Goal: Task Accomplishment & Management: Manage account settings

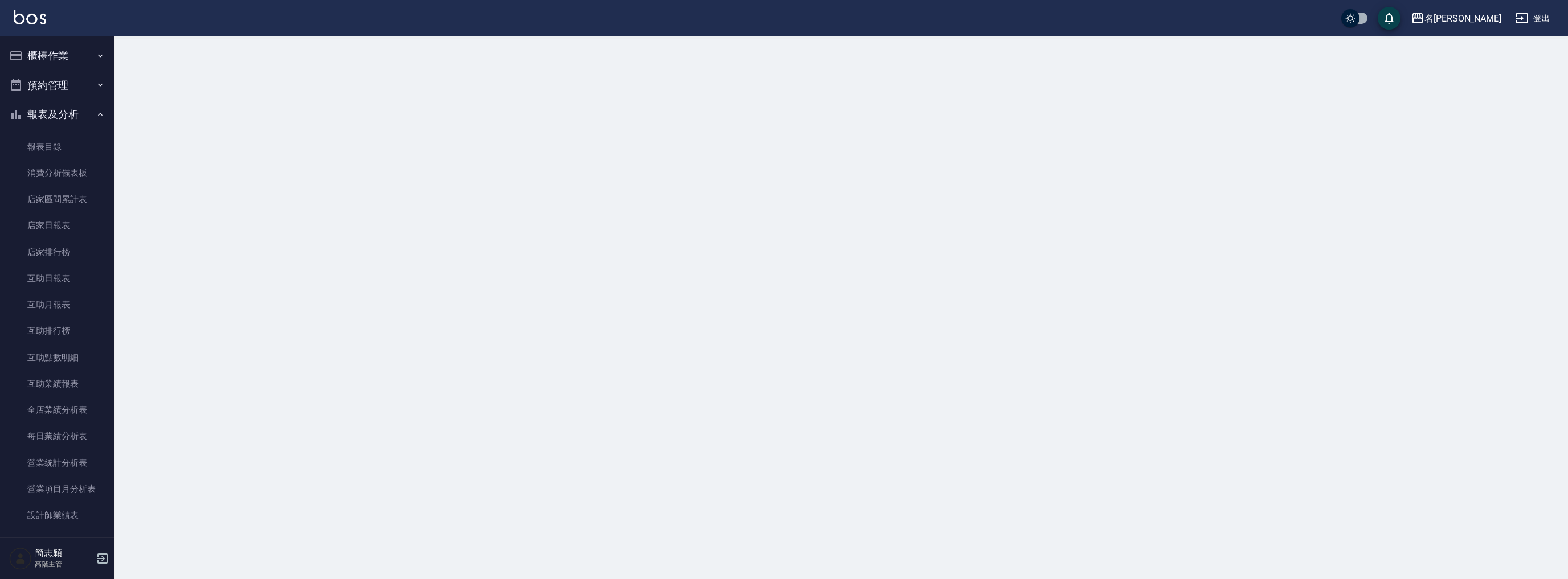
scroll to position [893, 0]
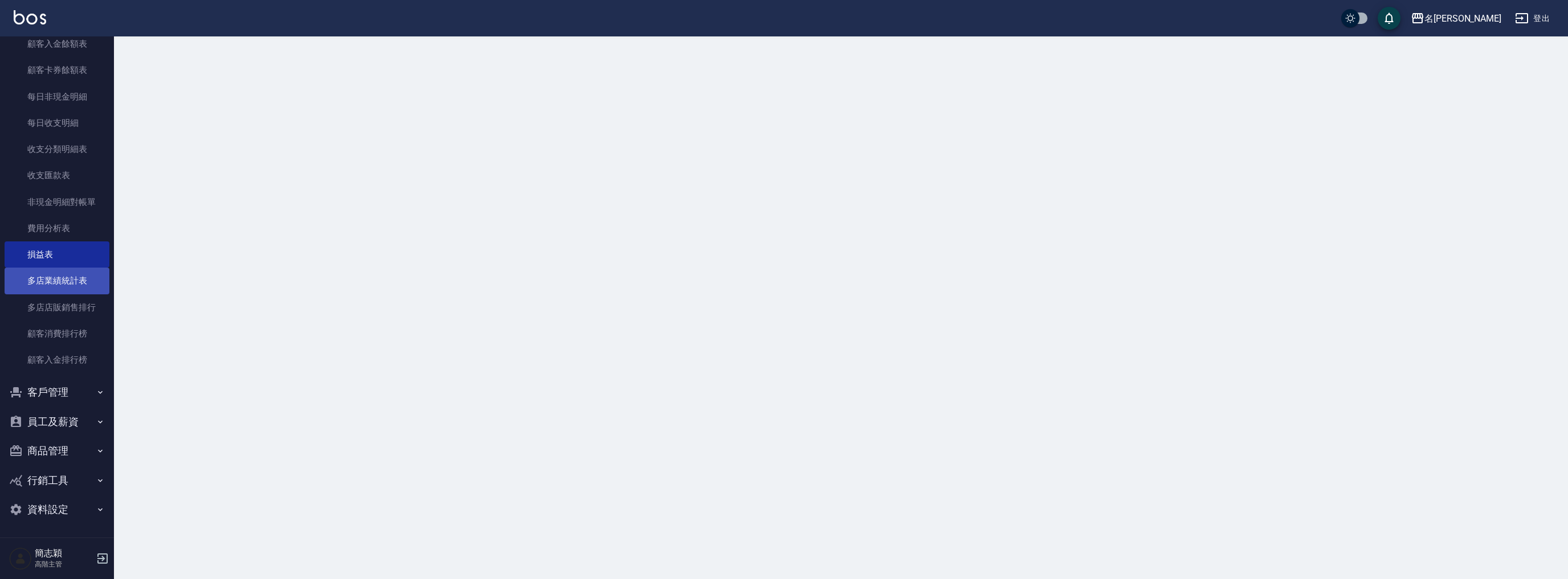
click at [55, 276] on link "多店業績統計表" at bounding box center [57, 280] width 105 height 26
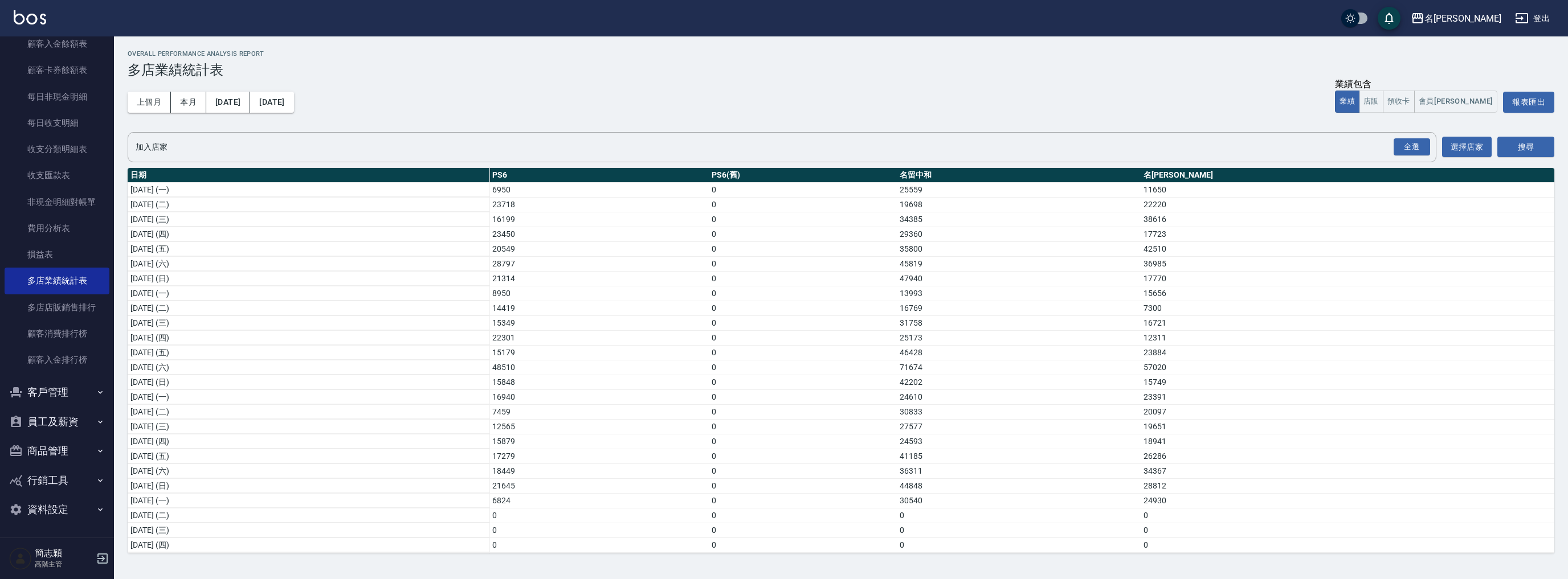
scroll to position [135, 0]
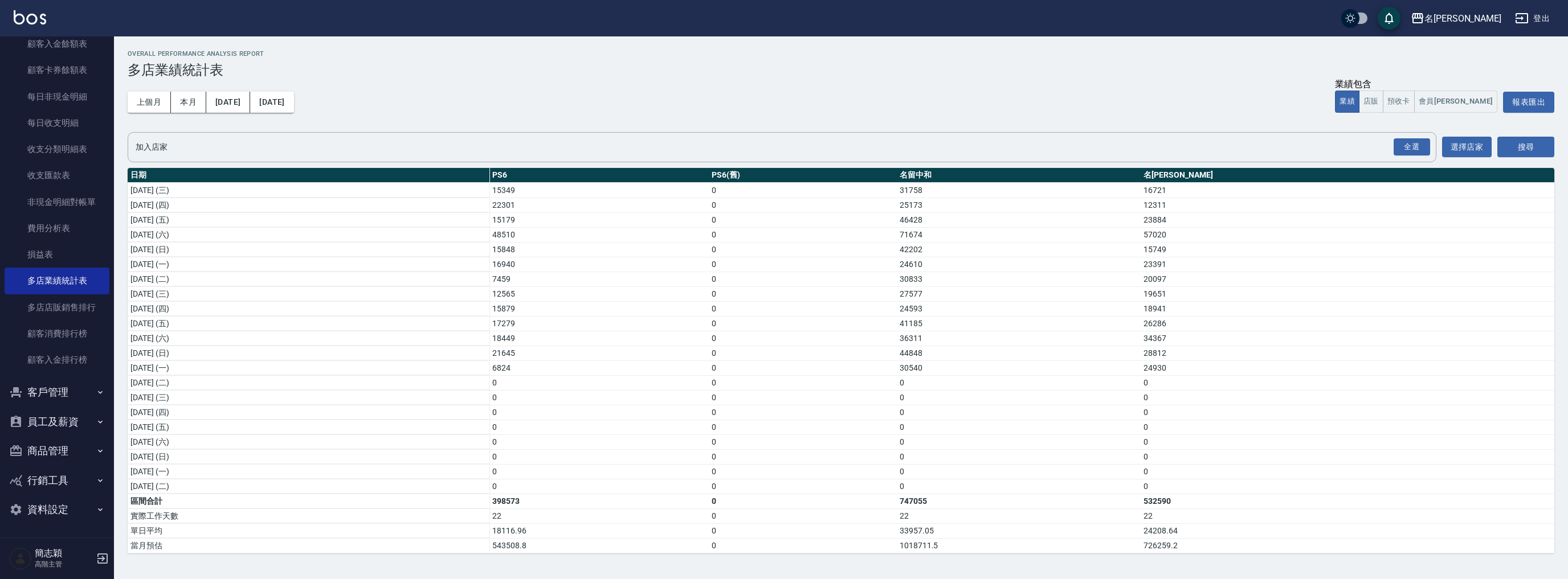
click at [1470, 17] on div "名[PERSON_NAME]" at bounding box center [1463, 19] width 77 height 14
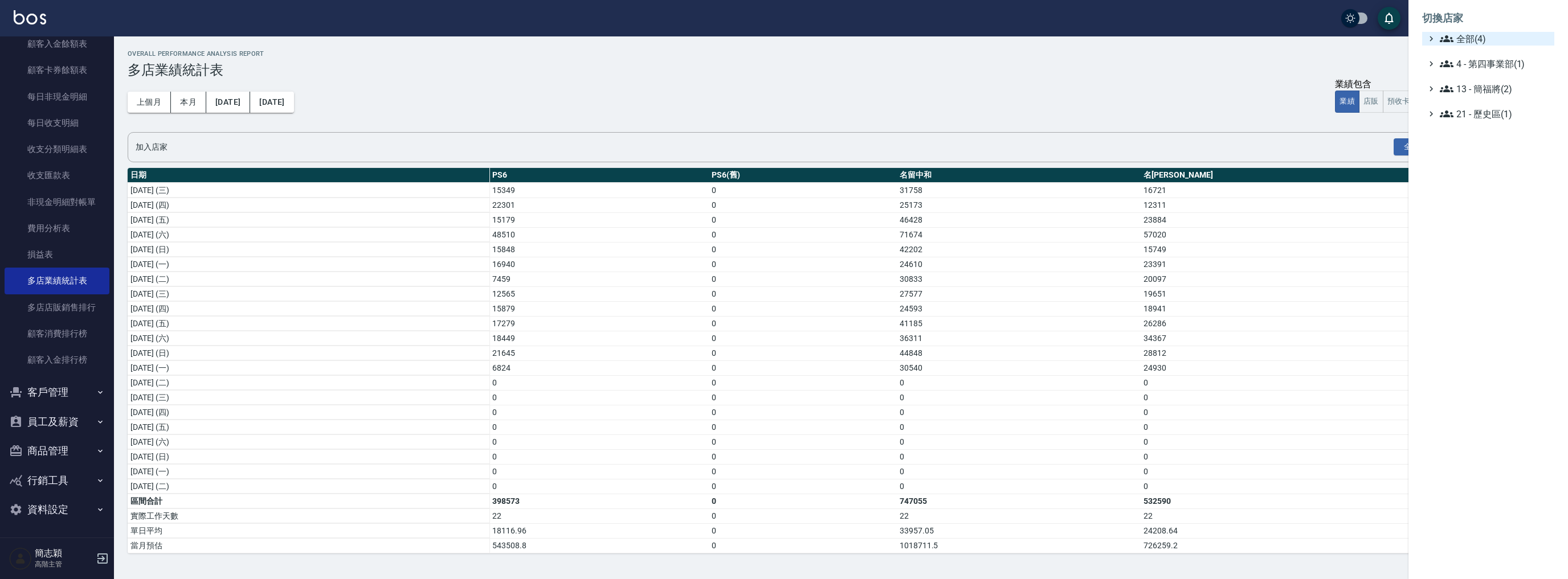
click at [1451, 41] on icon at bounding box center [1446, 38] width 13 height 13
drag, startPoint x: 1453, startPoint y: 79, endPoint x: 1452, endPoint y: 93, distance: 14.0
click at [1452, 93] on div "PS6 PS6(舊) 名留中和 名留竹林" at bounding box center [1493, 81] width 121 height 71
click at [1452, 93] on span "名留中和" at bounding box center [1493, 91] width 112 height 13
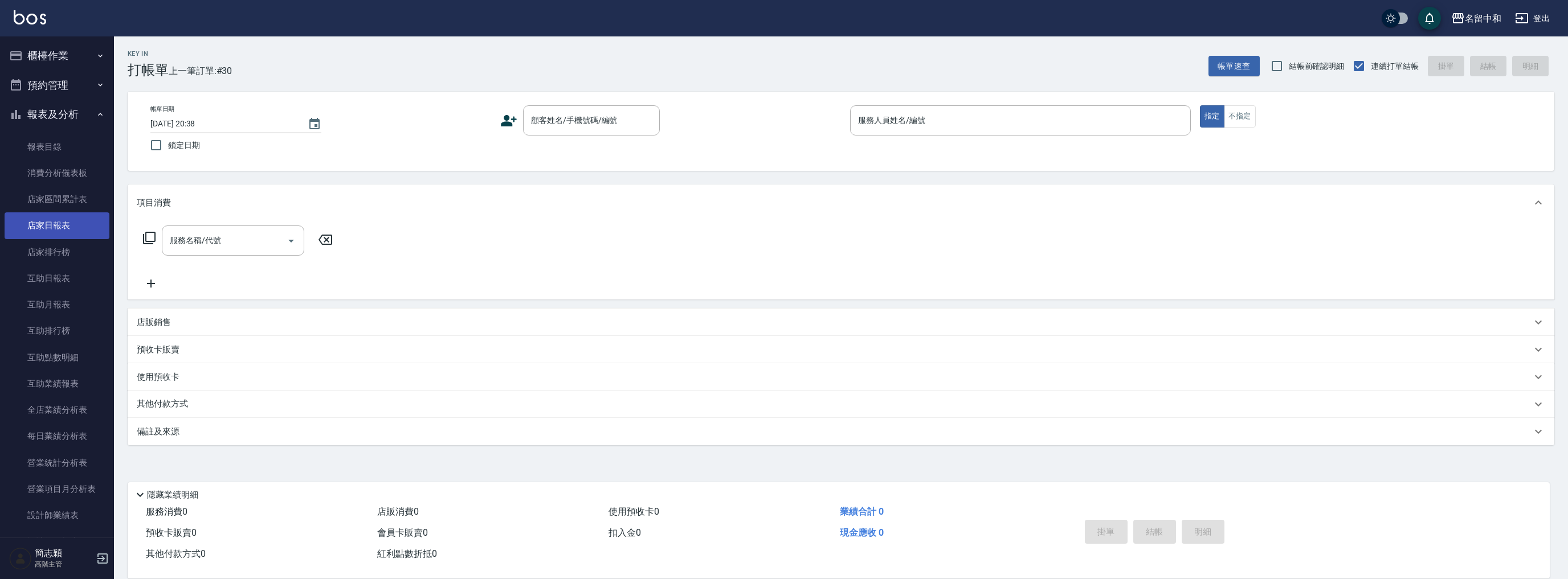
click at [81, 235] on link "店家日報表" at bounding box center [57, 225] width 105 height 26
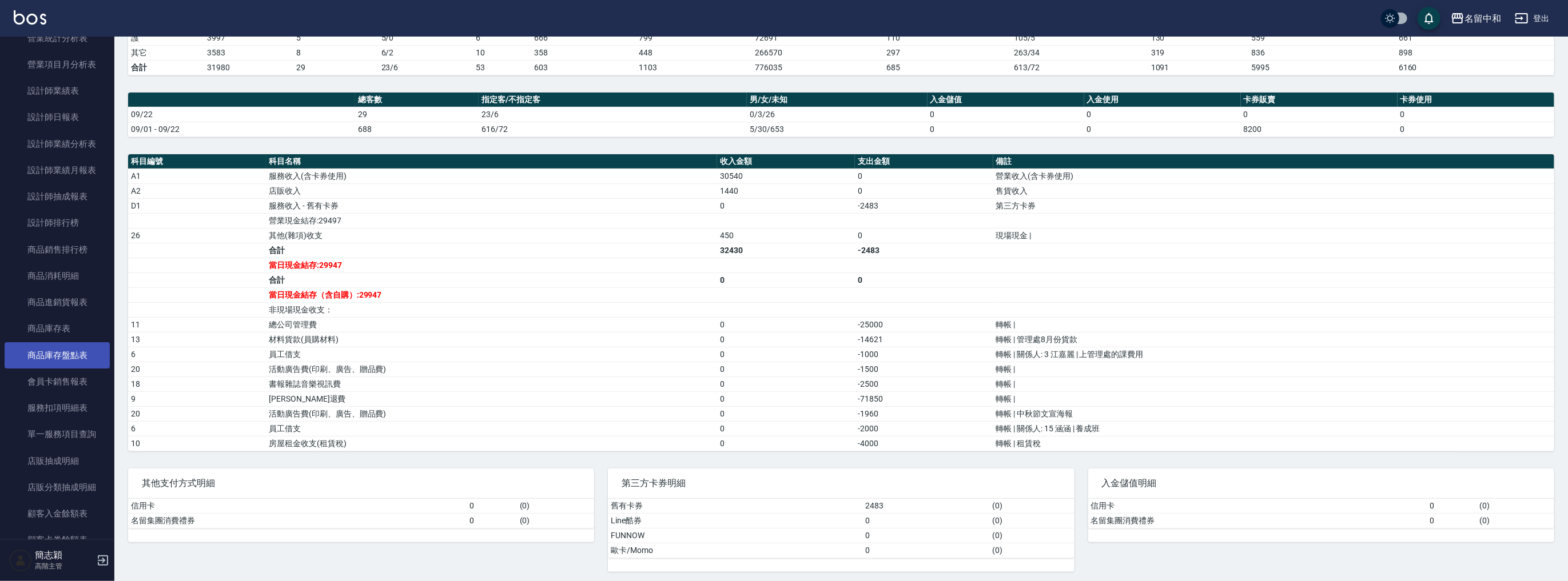
scroll to position [320, 0]
click at [65, 230] on link "設計師日報表" at bounding box center [57, 223] width 105 height 26
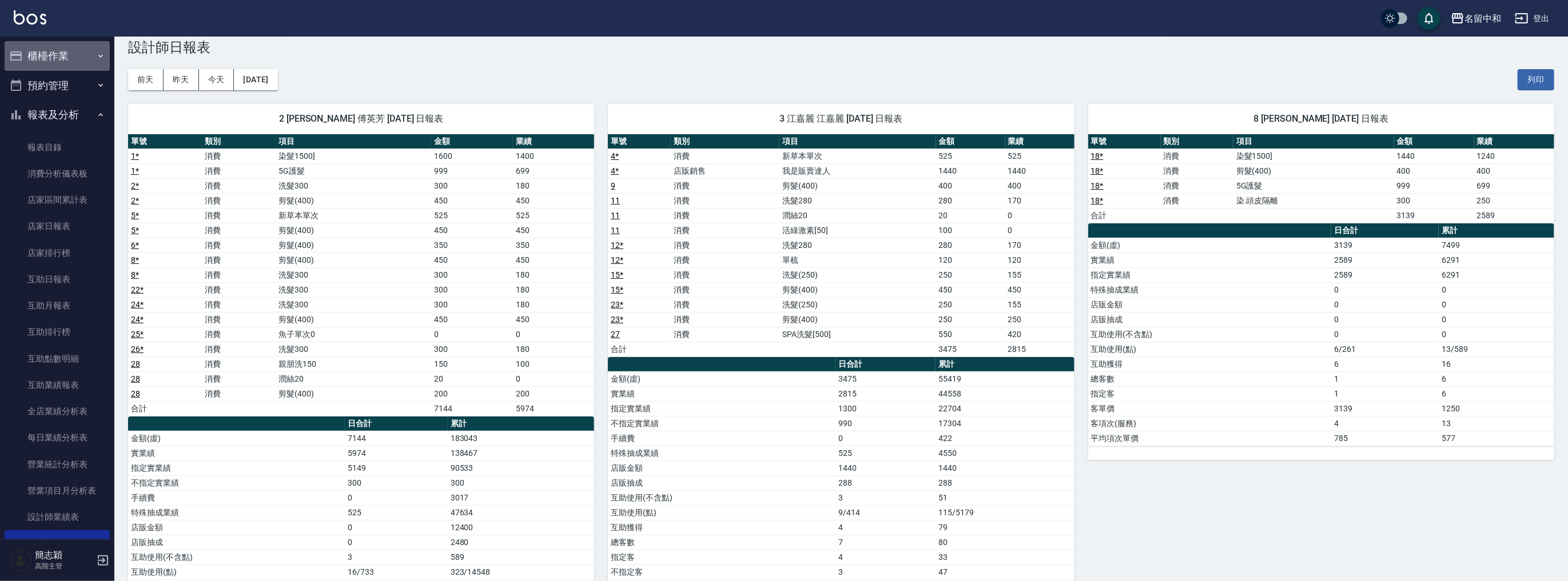
click at [67, 51] on button "櫃檯作業" at bounding box center [57, 56] width 105 height 29
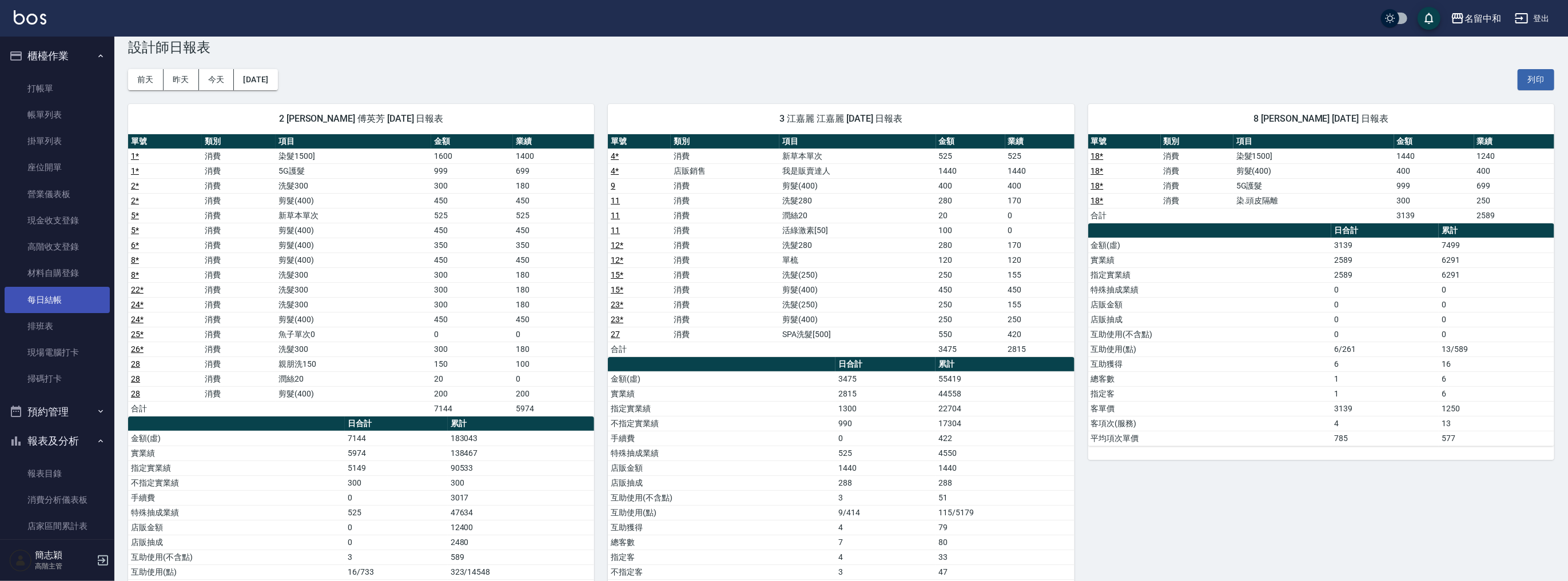
click at [63, 295] on link "每日結帳" at bounding box center [57, 300] width 105 height 26
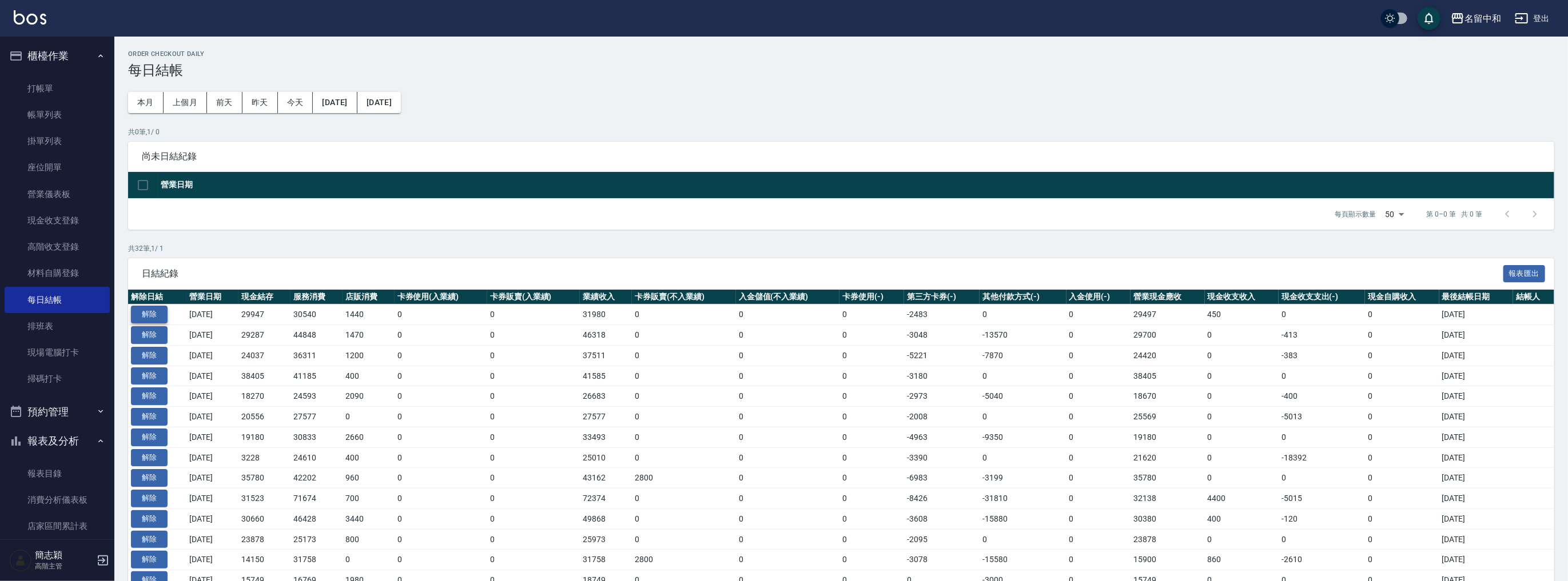
click at [148, 311] on button "解除" at bounding box center [149, 315] width 37 height 18
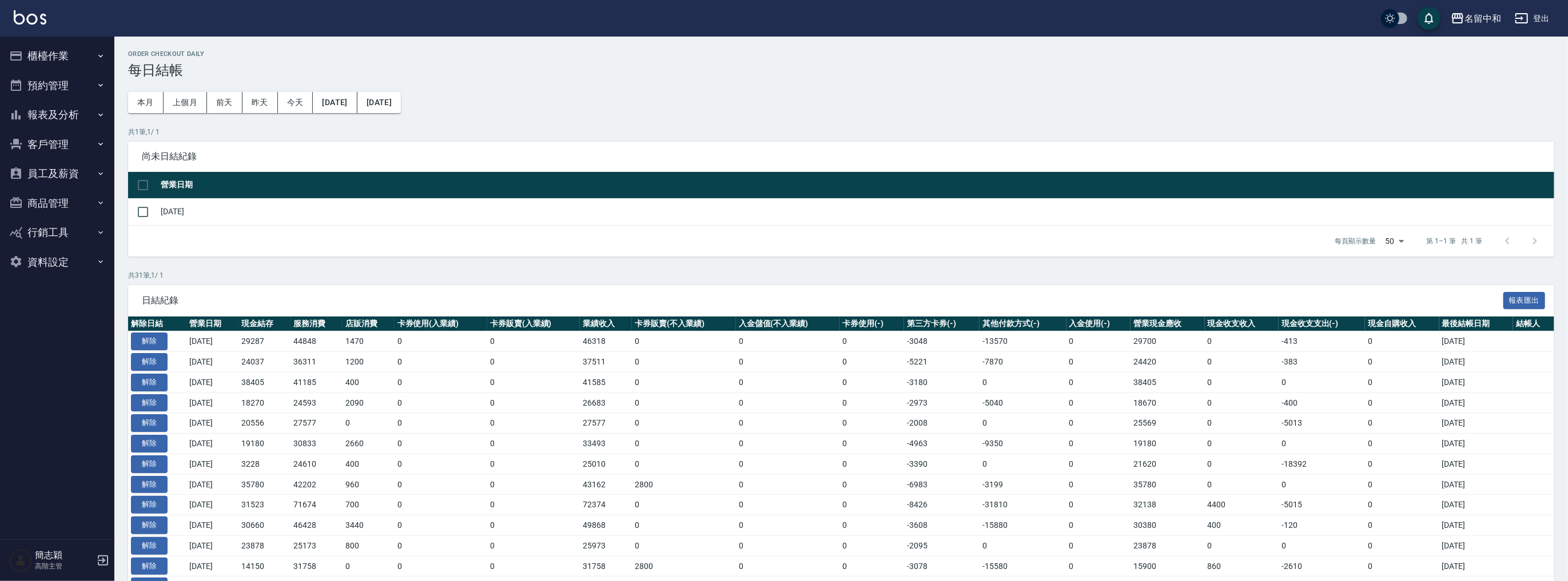
click at [65, 51] on button "櫃檯作業" at bounding box center [57, 56] width 105 height 29
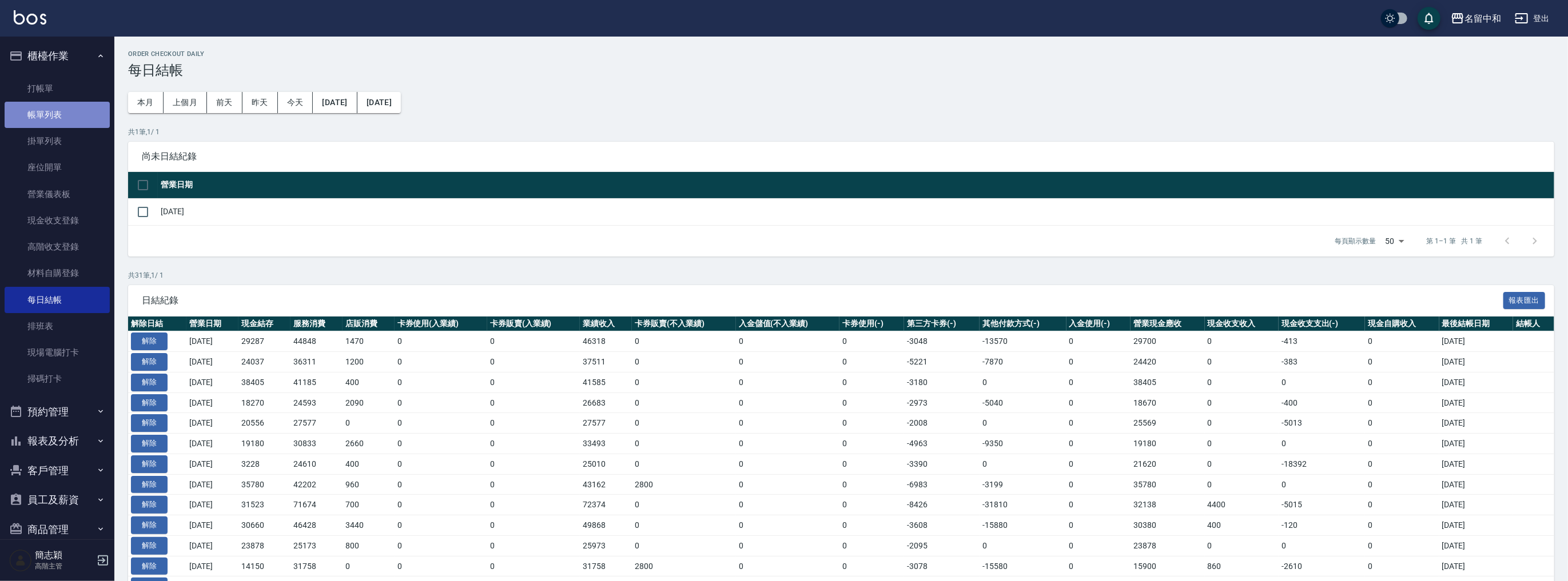
click at [65, 104] on link "帳單列表" at bounding box center [57, 115] width 105 height 26
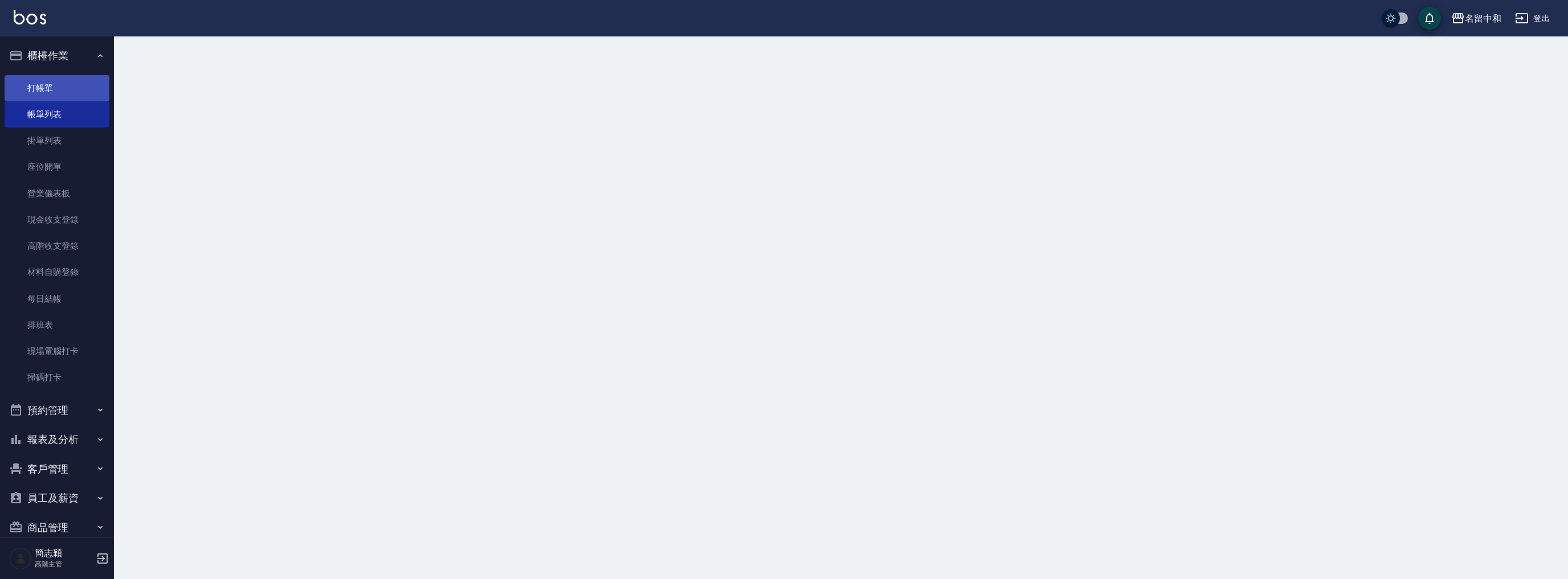
click at [68, 88] on link "打帳單" at bounding box center [57, 88] width 105 height 26
click at [66, 109] on link "帳單列表" at bounding box center [57, 114] width 105 height 26
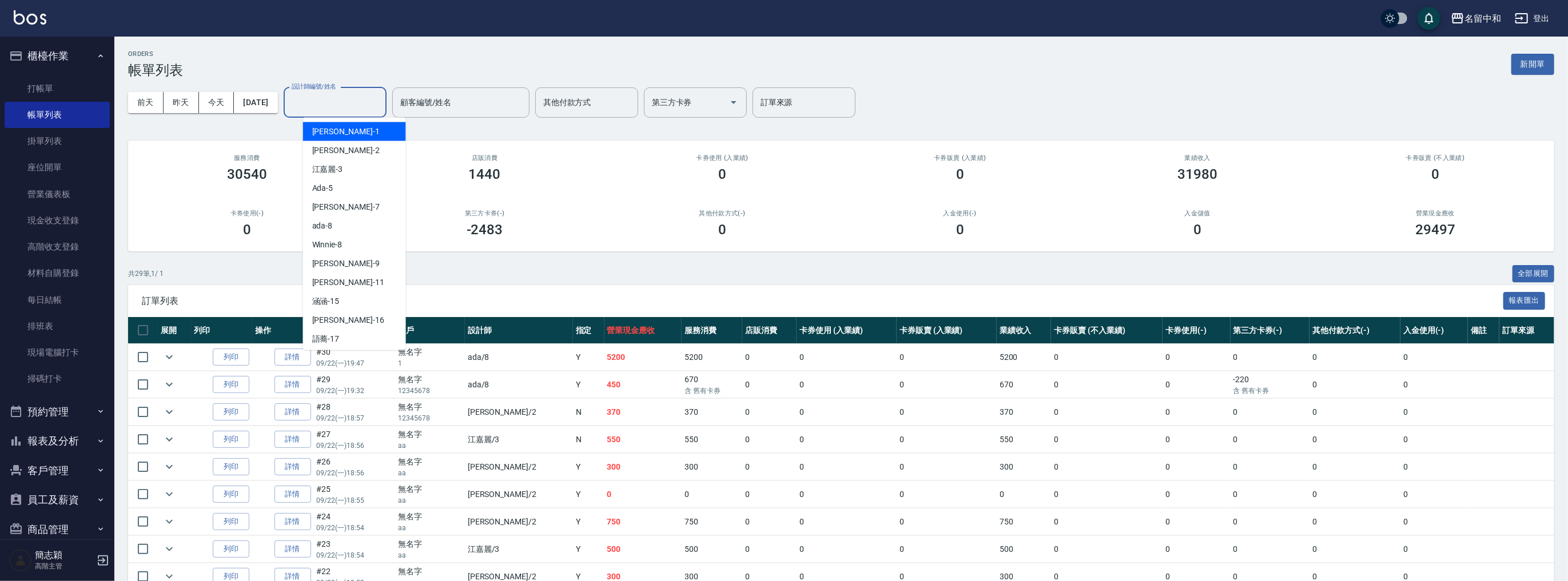
click at [325, 104] on input "設計師編號/姓名" at bounding box center [335, 102] width 93 height 20
click at [348, 149] on div "Julie -2" at bounding box center [354, 150] width 103 height 19
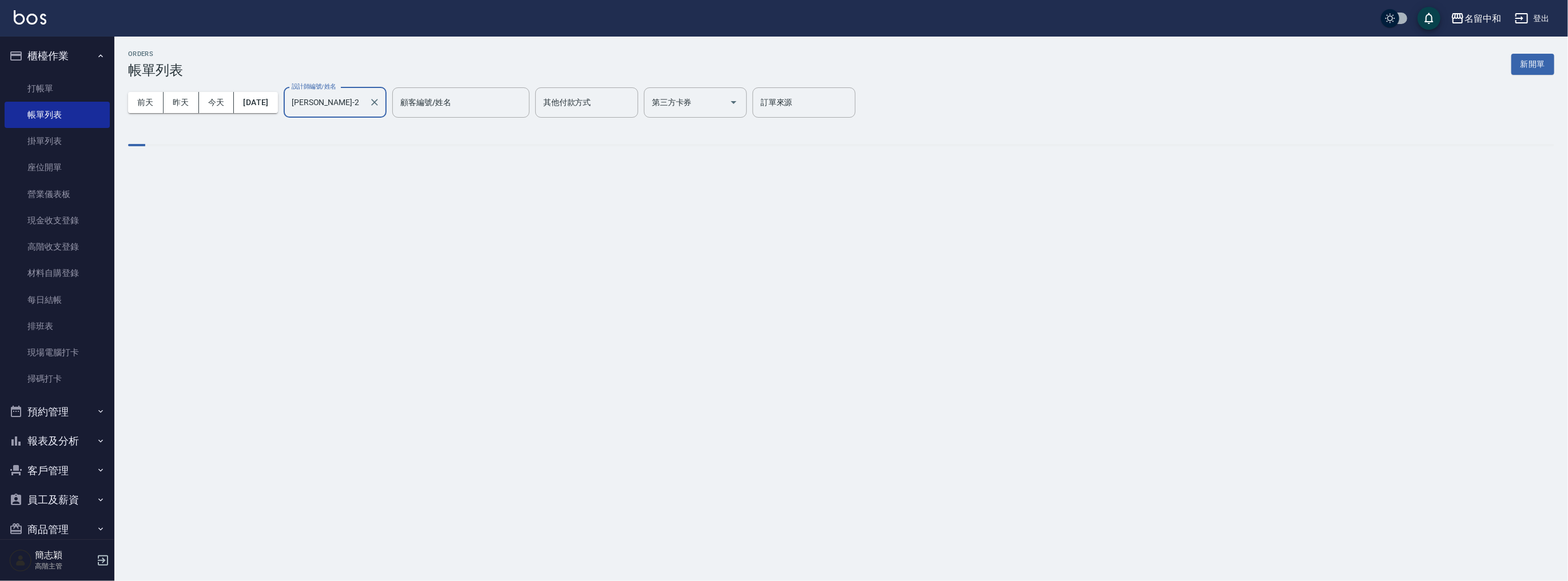
type input "Julie-2"
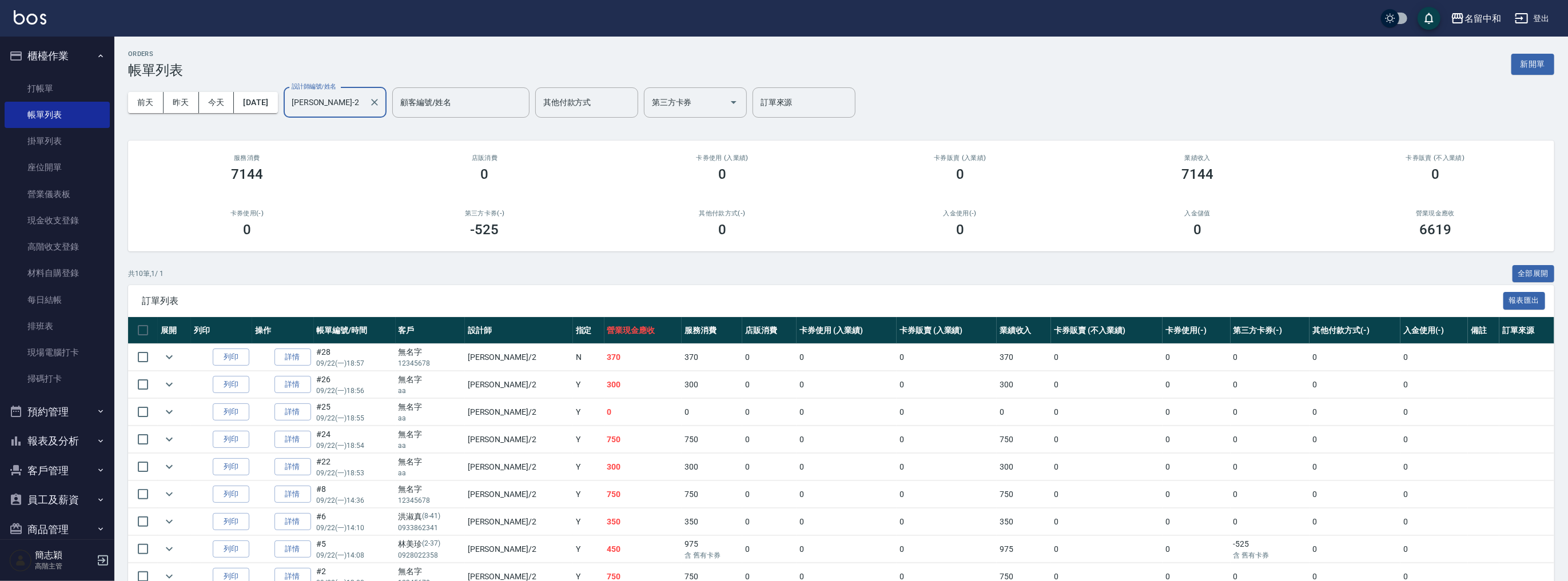
click at [274, 354] on link "詳情" at bounding box center [292, 357] width 37 height 18
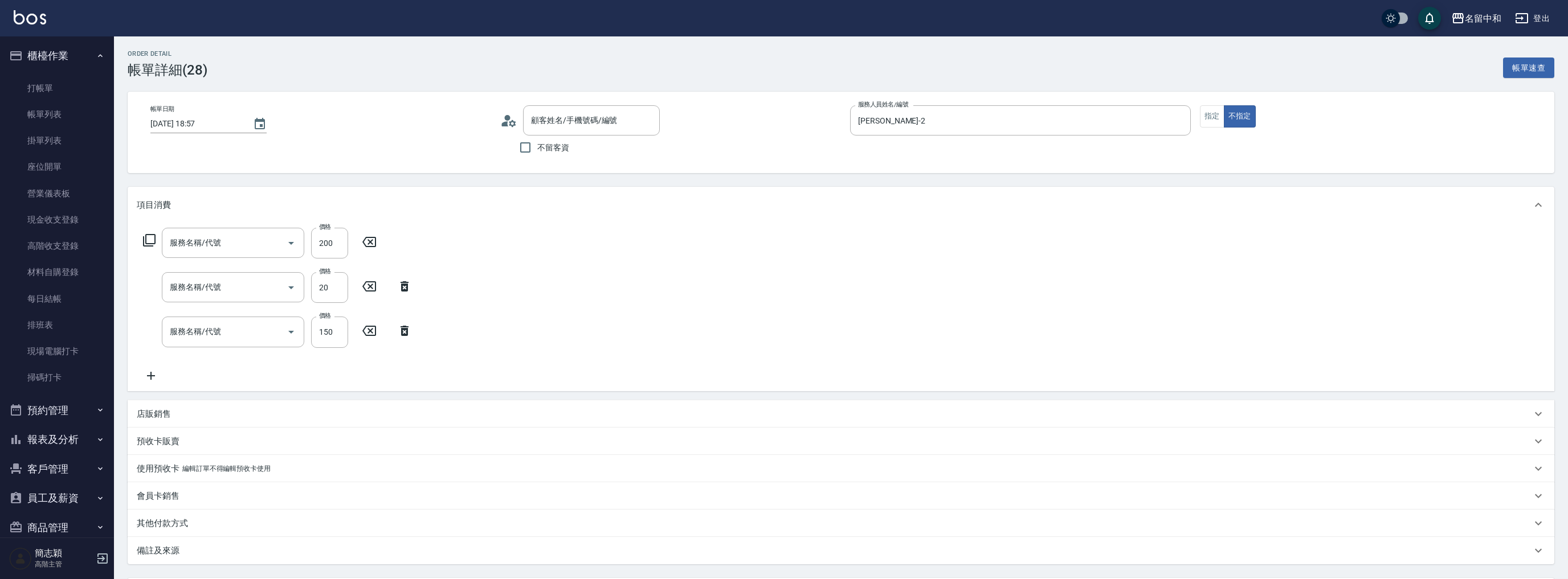
type input "2025/09/22 18:57"
type input "Julie-2"
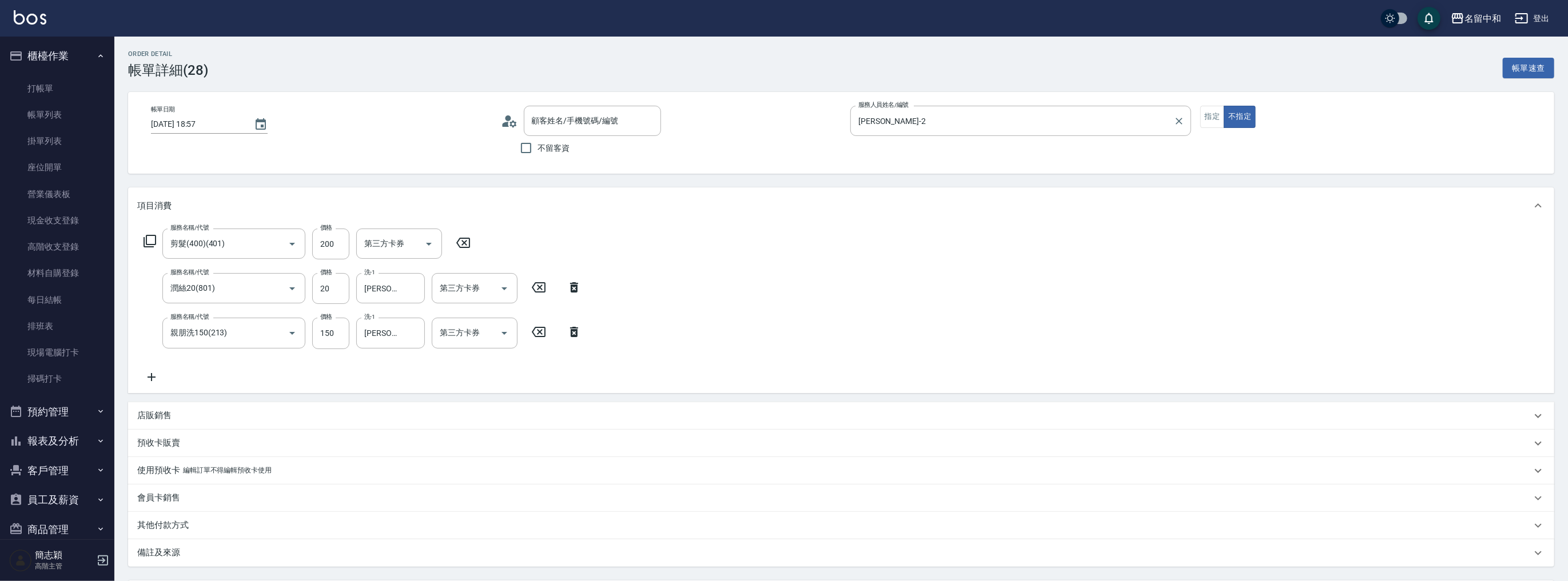
type input "剪髮(400)(401)"
type input "潤絲20(801)"
type input "親朋洗150(213)"
type input "無名字/ 12345678 /null"
click at [1216, 116] on button "指定" at bounding box center [1212, 117] width 24 height 22
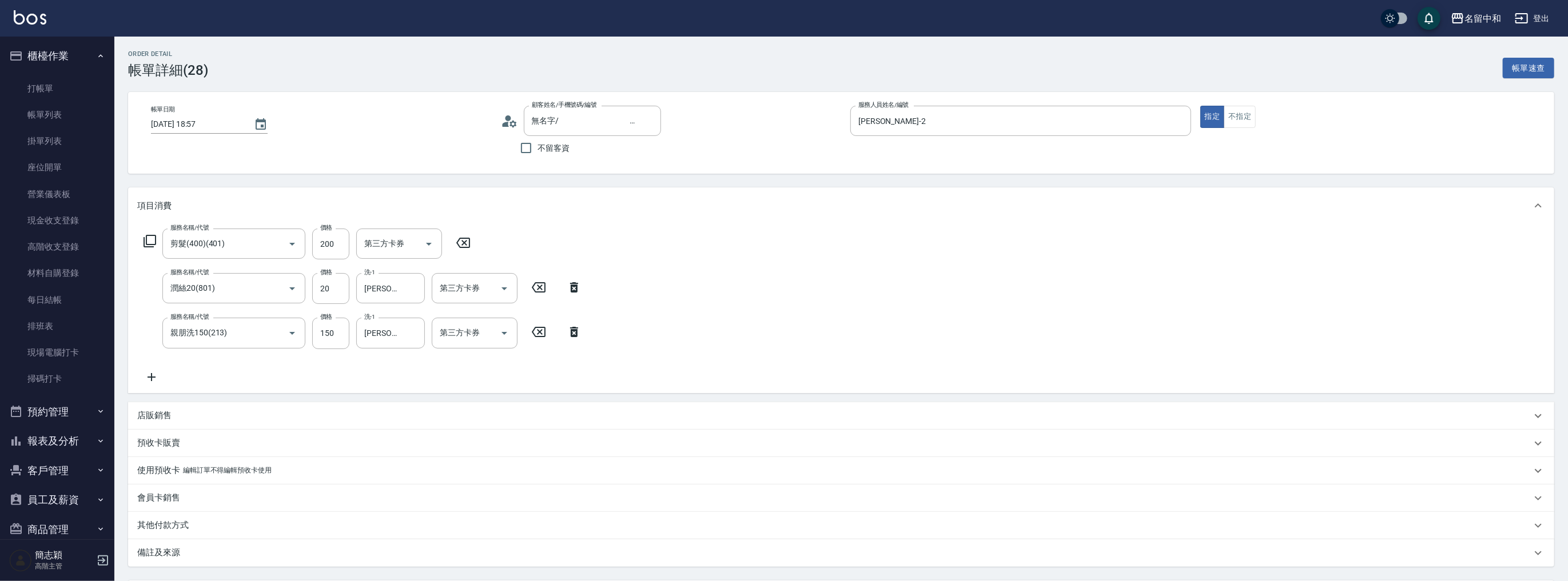
scroll to position [108, 0]
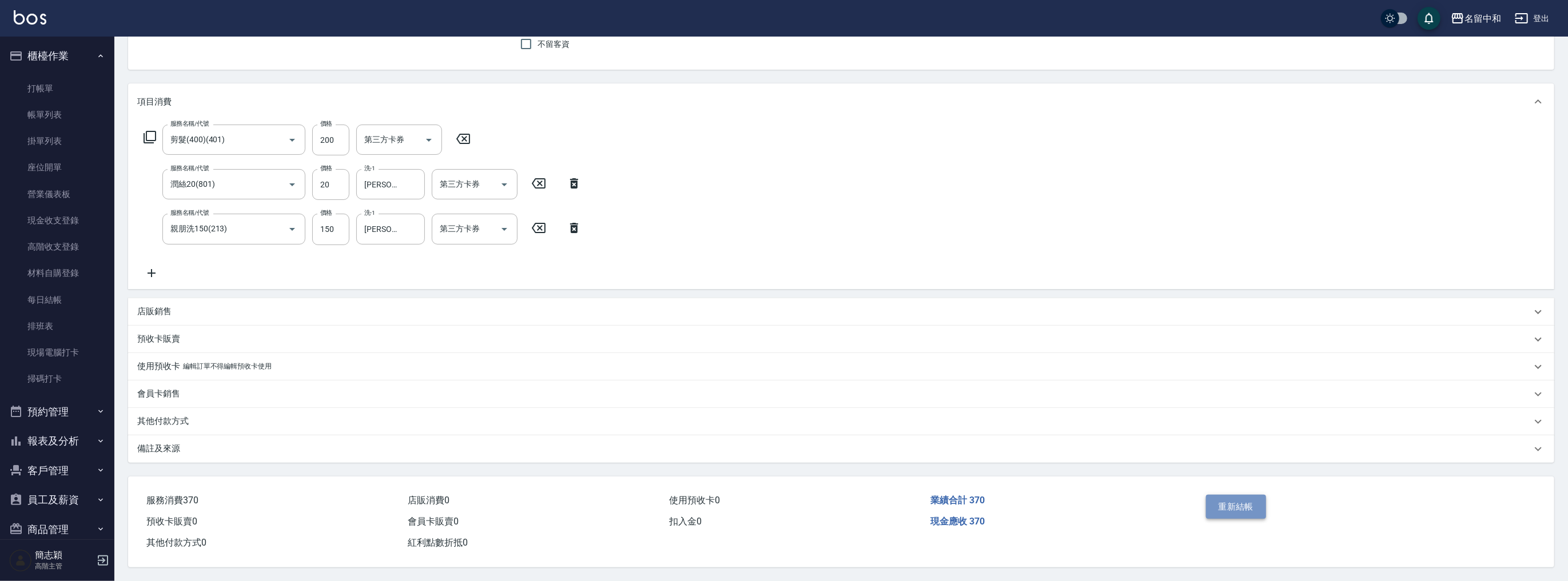
click at [1255, 510] on button "重新結帳" at bounding box center [1236, 507] width 61 height 24
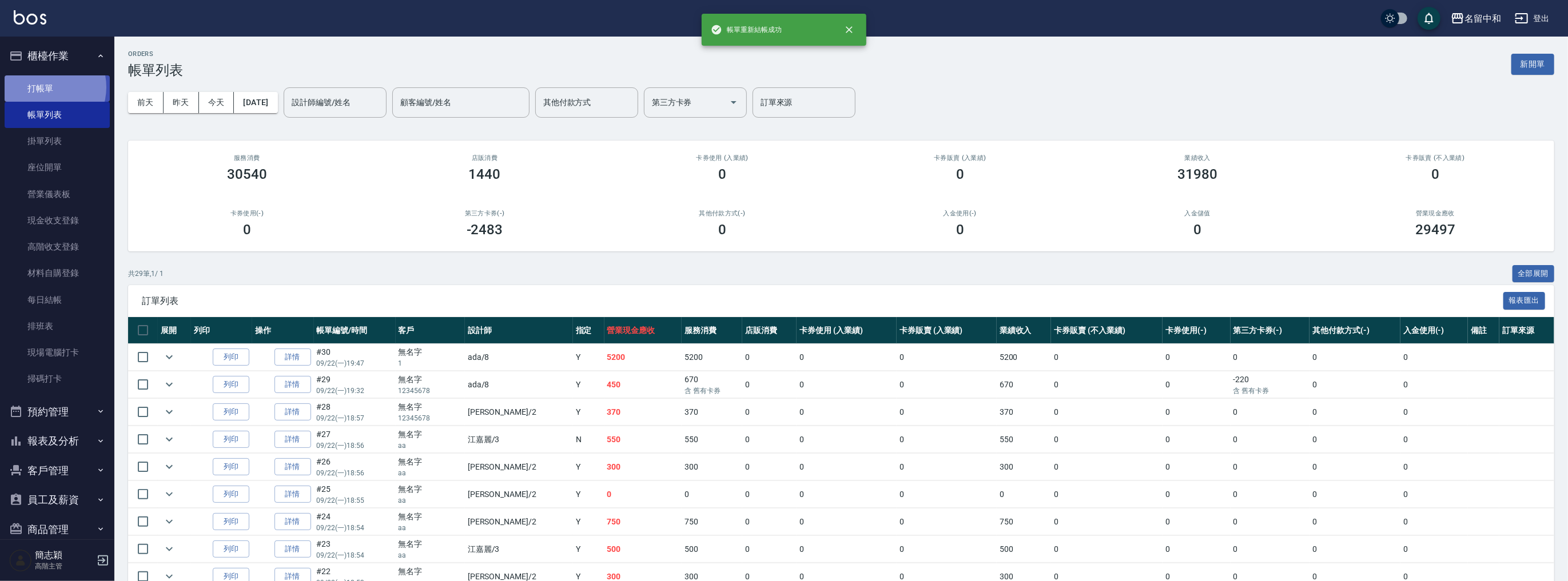
click at [45, 87] on link "打帳單" at bounding box center [57, 88] width 105 height 26
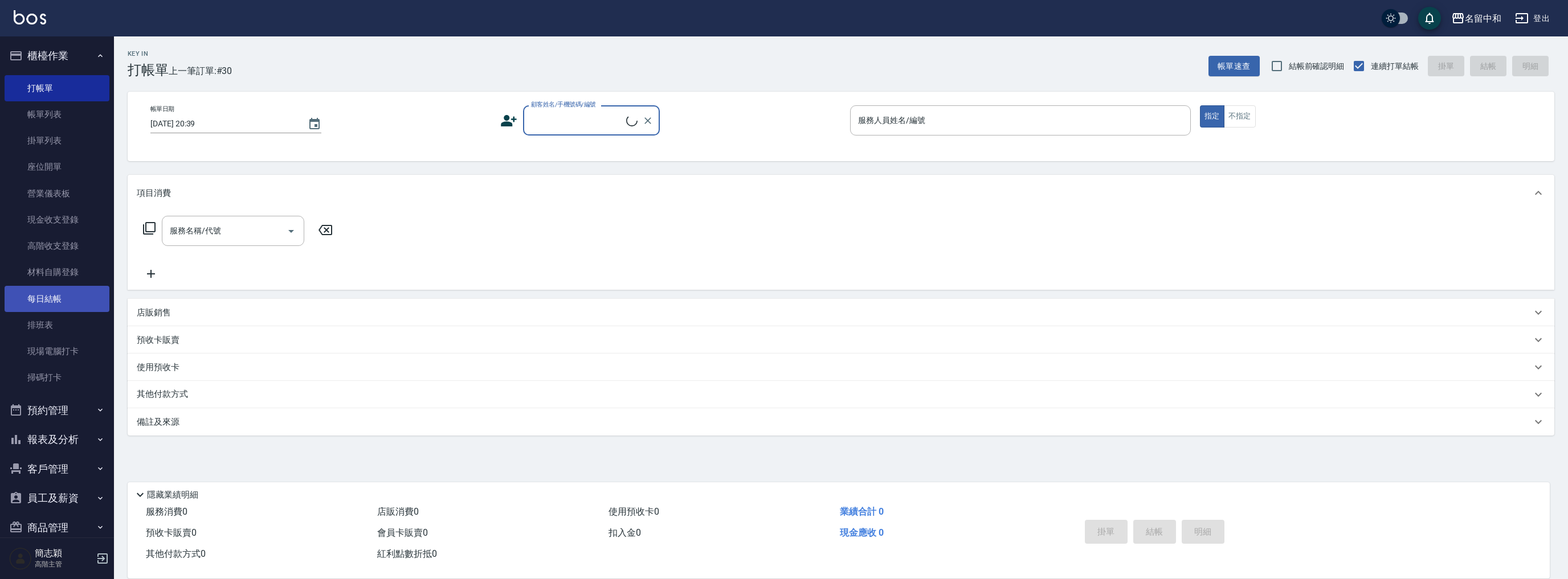
click at [61, 300] on link "每日結帳" at bounding box center [57, 299] width 105 height 26
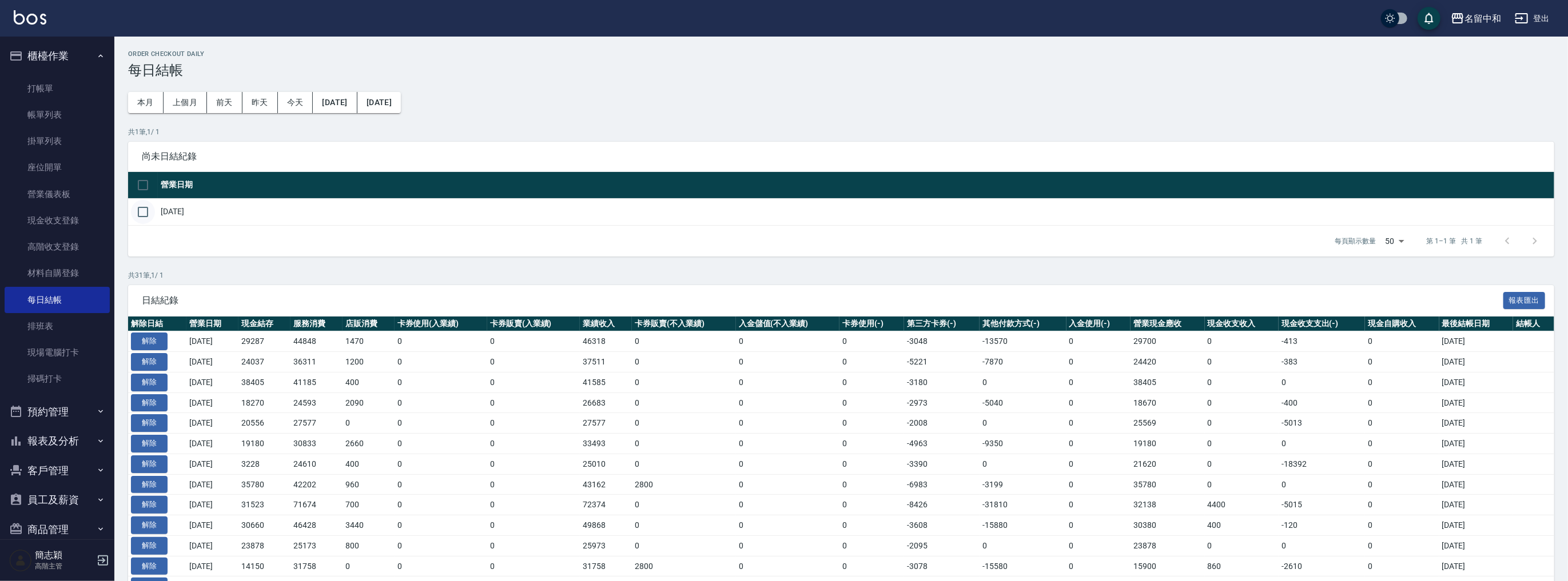
click at [145, 215] on input "checkbox" at bounding box center [142, 211] width 24 height 24
checkbox input "true"
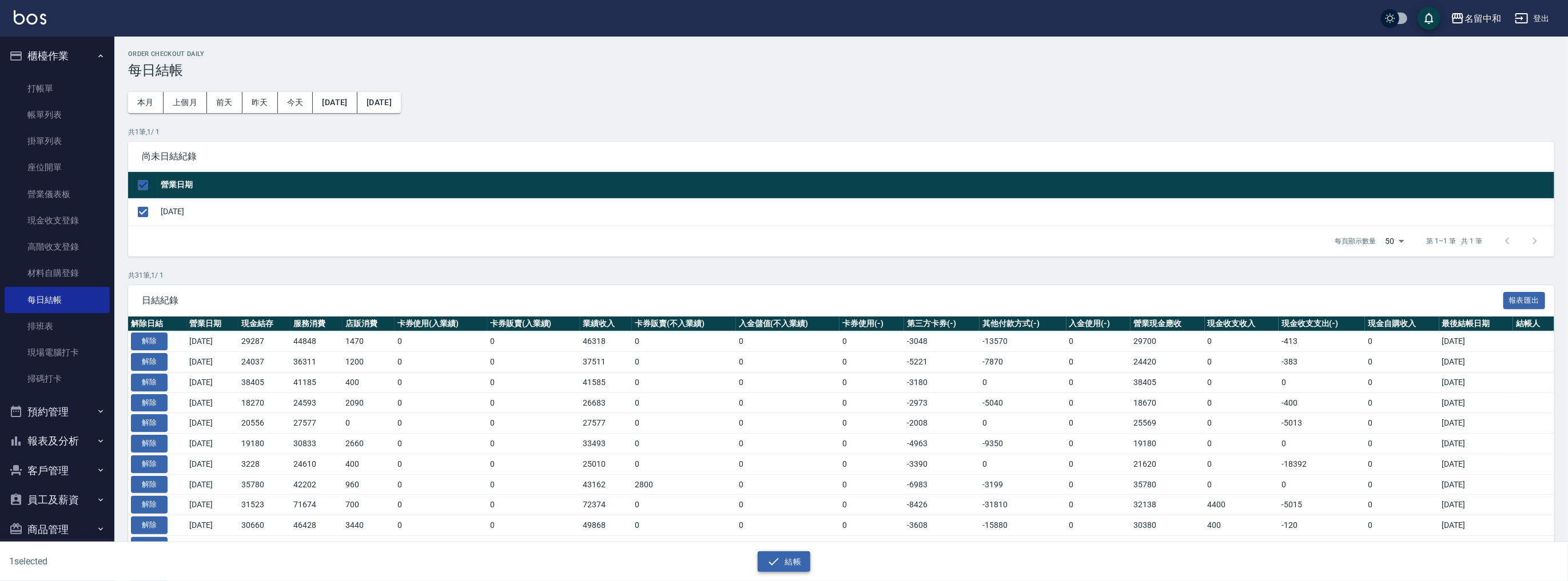
click at [799, 558] on button "結帳" at bounding box center [784, 562] width 53 height 21
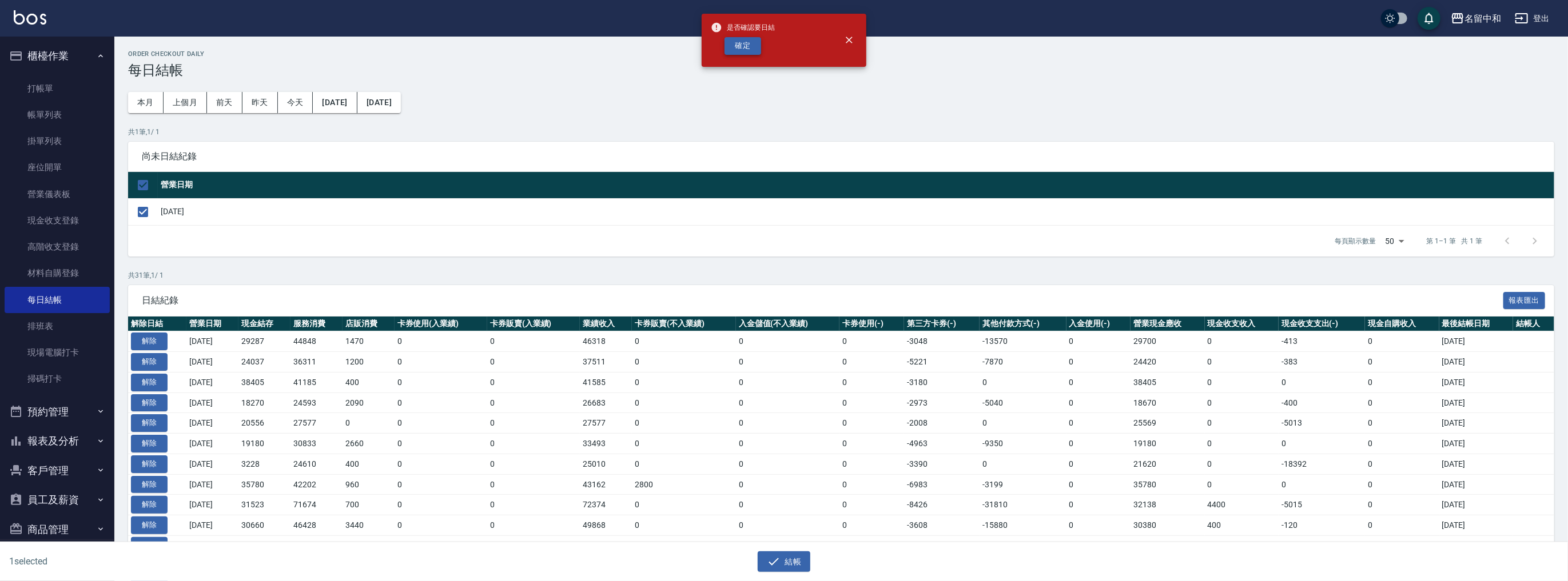
click at [741, 44] on button "確定" at bounding box center [743, 46] width 37 height 18
checkbox input "false"
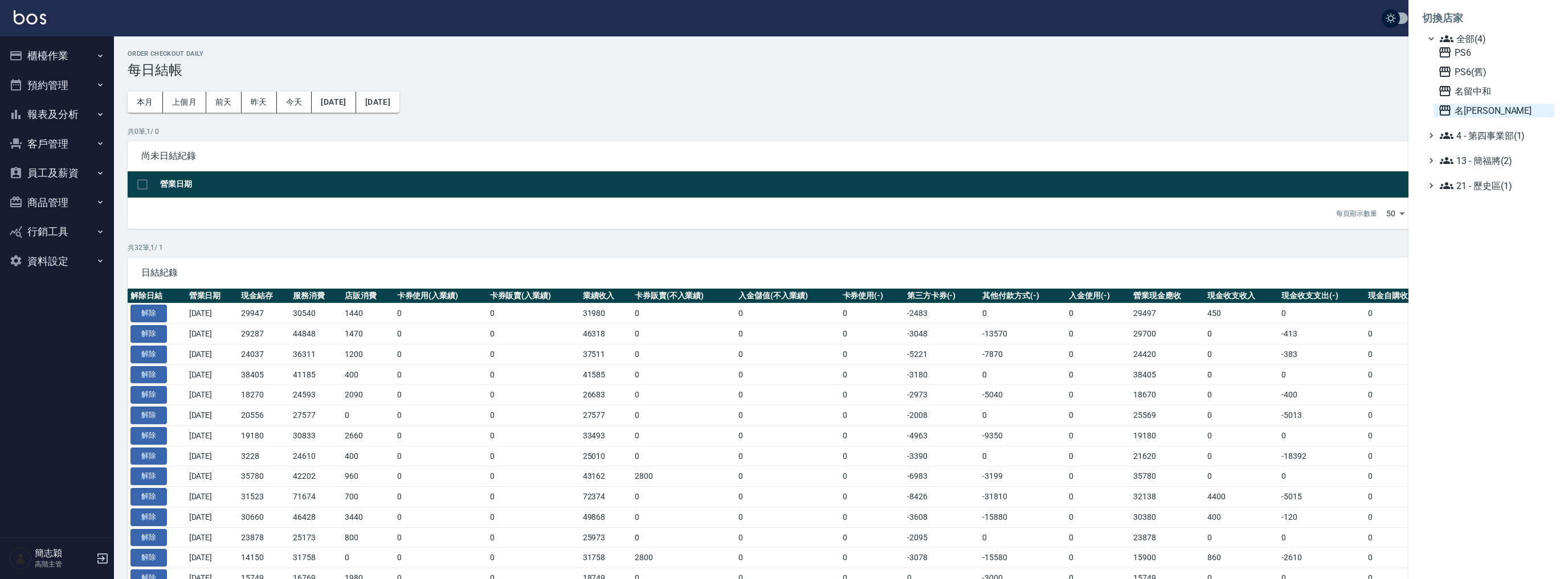
click at [1452, 116] on span "名[PERSON_NAME]" at bounding box center [1493, 110] width 112 height 13
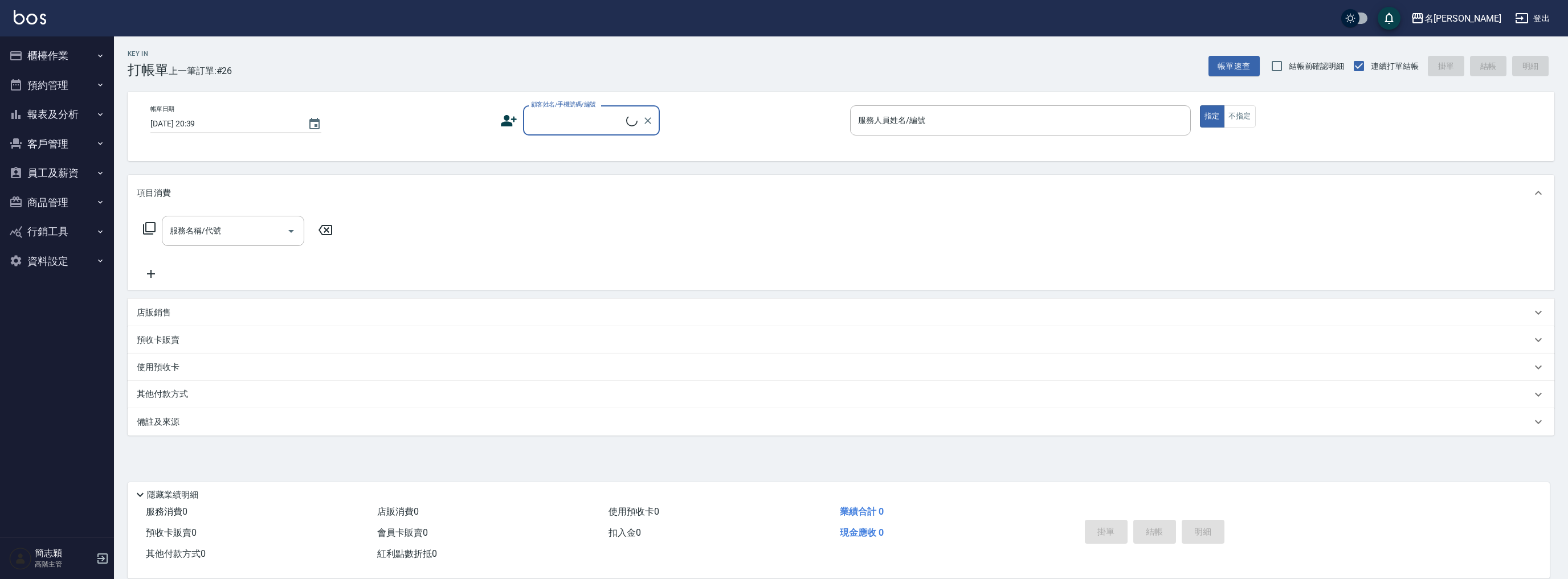
drag, startPoint x: 0, startPoint y: 0, endPoint x: 70, endPoint y: 114, distance: 133.8
click at [70, 114] on button "報表及分析" at bounding box center [57, 114] width 105 height 29
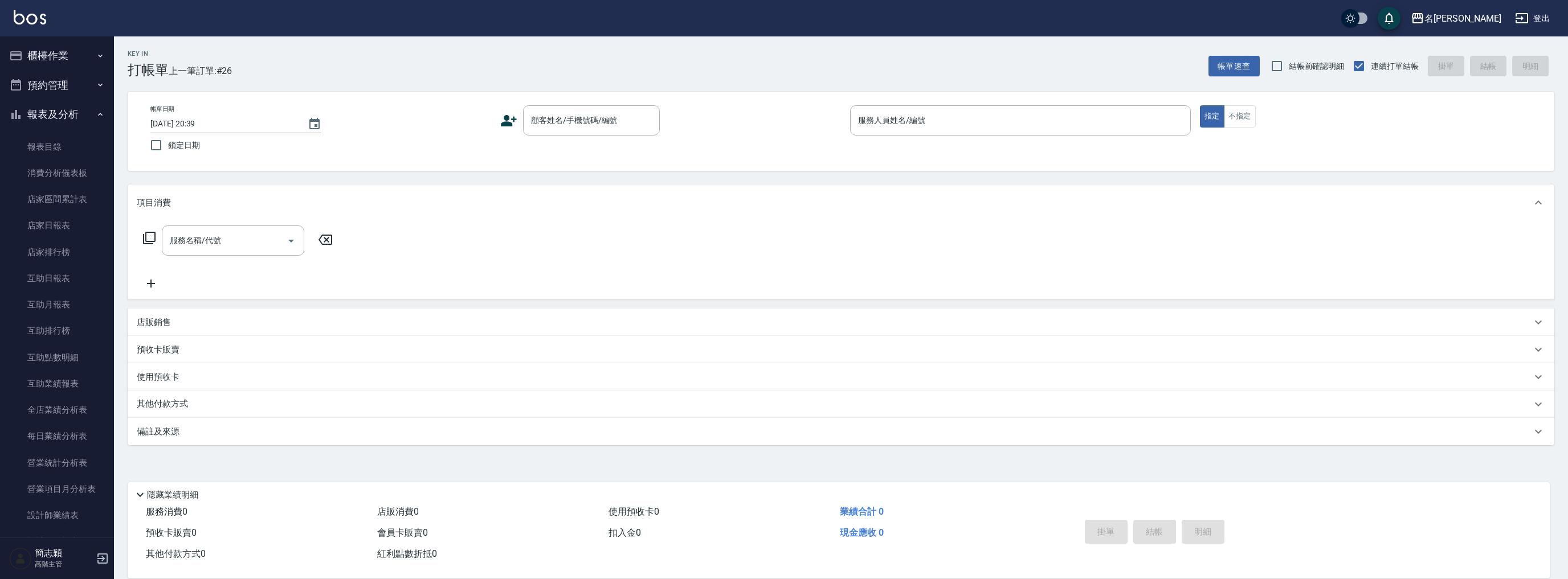
click at [59, 227] on link "店家日報表" at bounding box center [57, 225] width 105 height 26
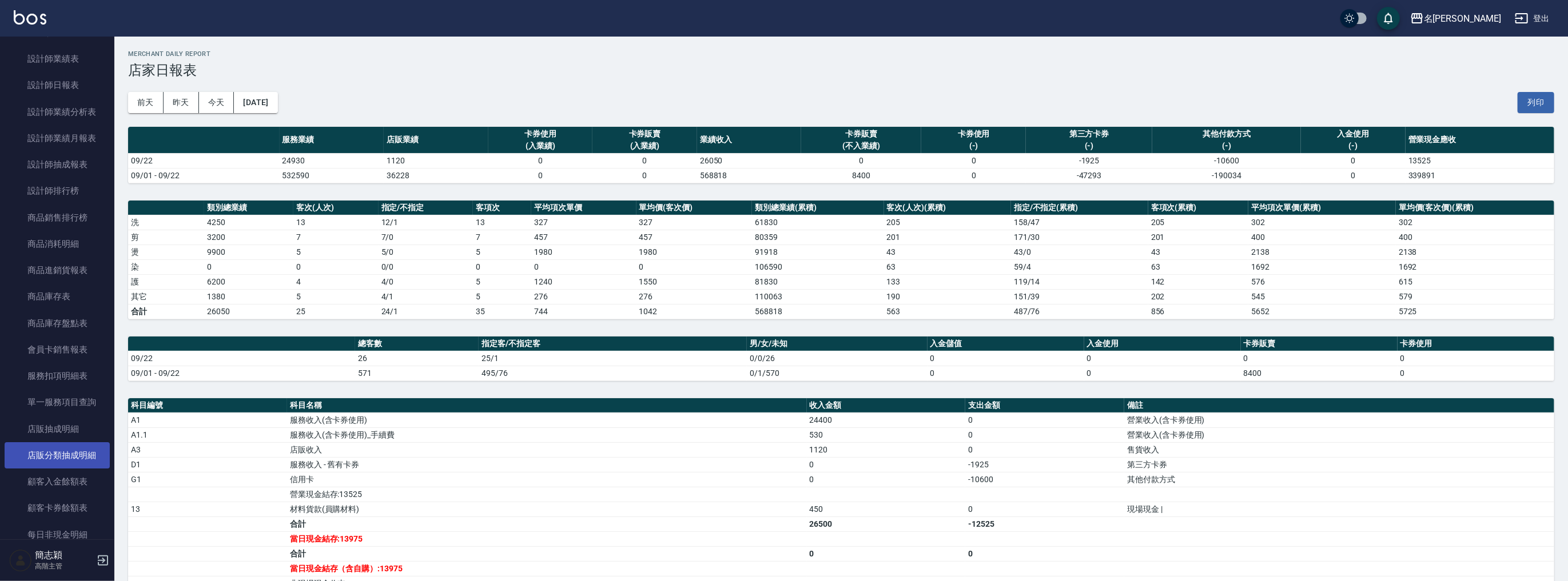
scroll to position [363, 0]
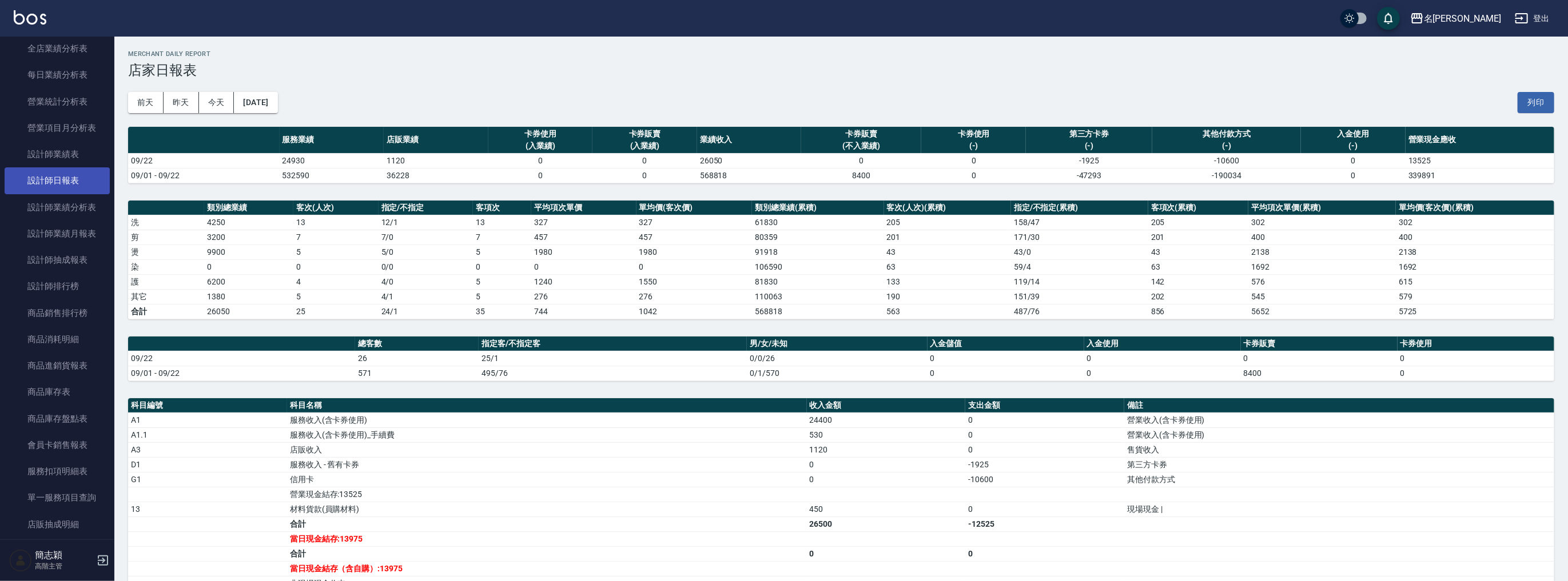
click at [72, 185] on link "設計師日報表" at bounding box center [57, 180] width 105 height 26
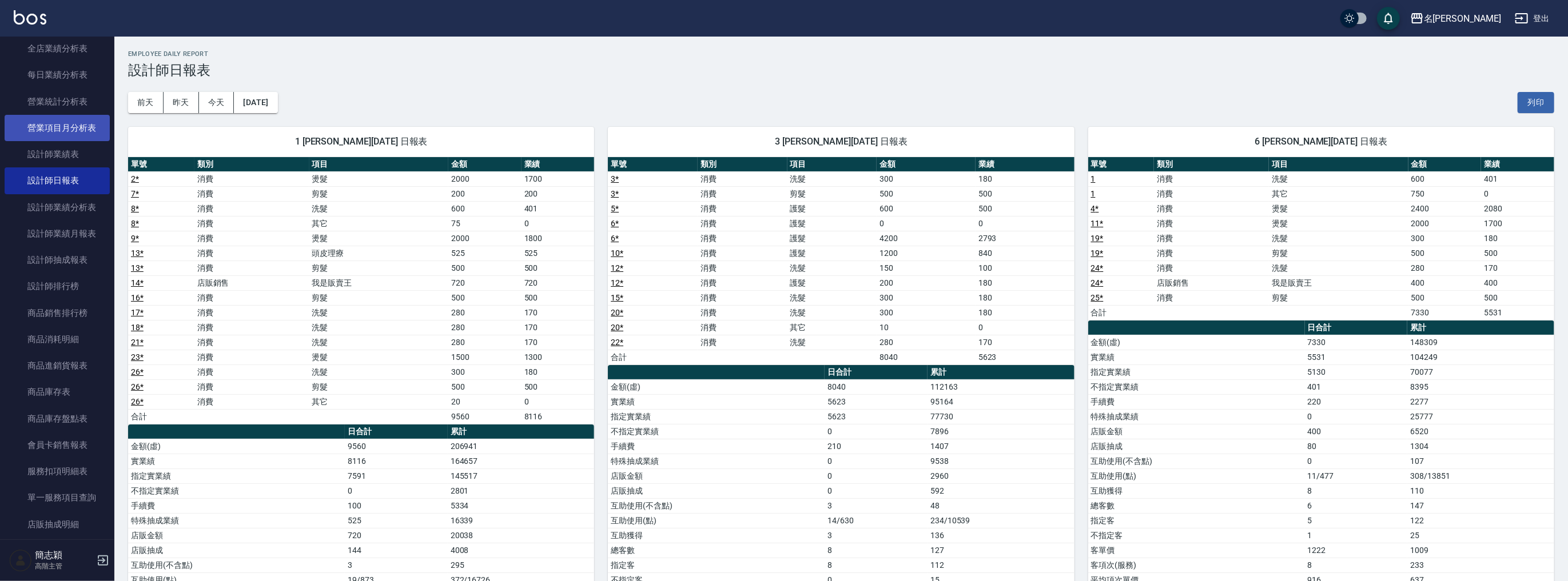
click at [81, 116] on link "營業項目月分析表" at bounding box center [57, 127] width 105 height 26
